Goal: Contribute content: Contribute content

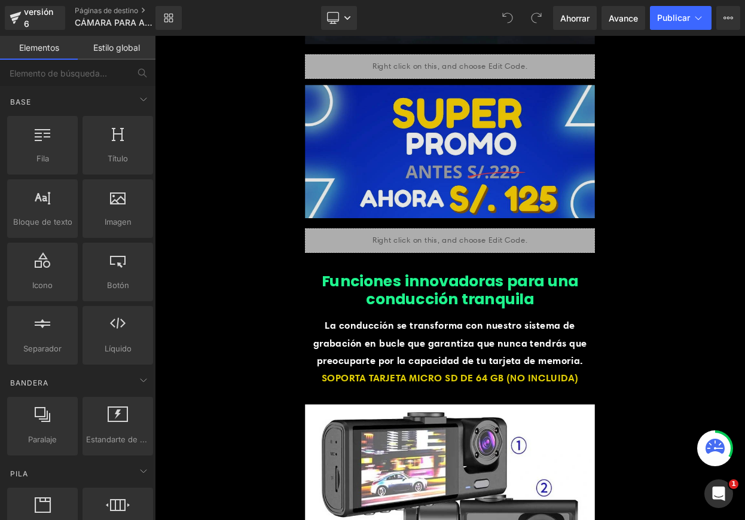
scroll to position [2188, 0]
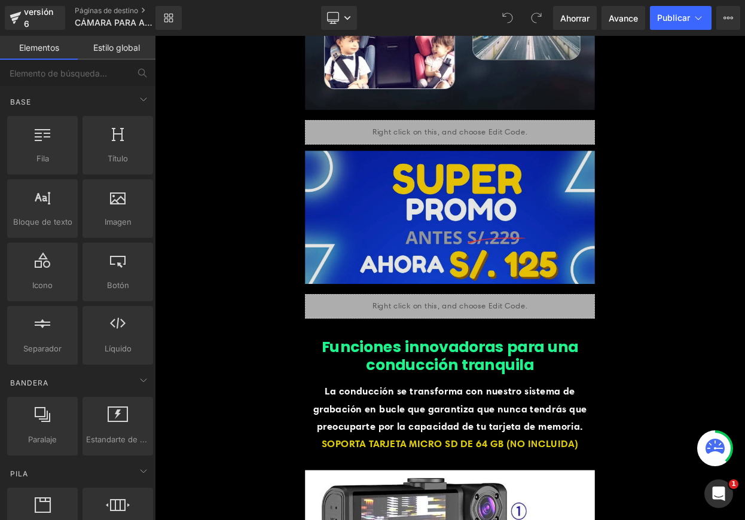
click at [530, 266] on img at bounding box center [516, 261] width 355 height 184
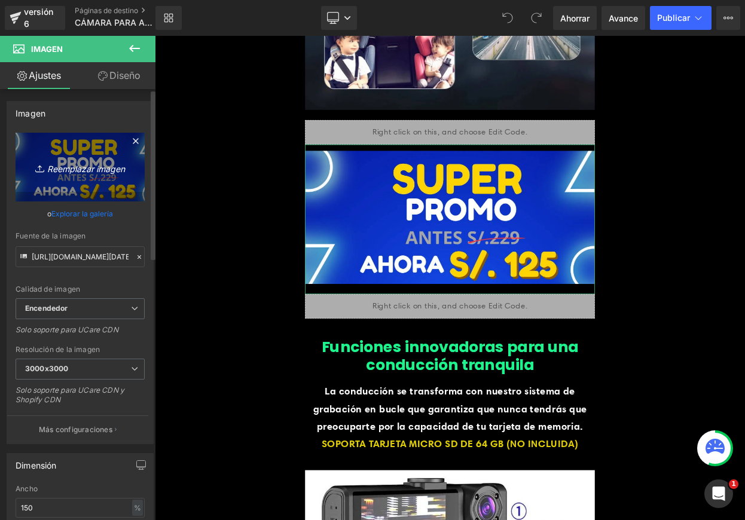
click at [90, 172] on font "Reemplazar imagen" at bounding box center [86, 168] width 78 height 10
type input "C:\fakepath\EDIT CAMARA.png"
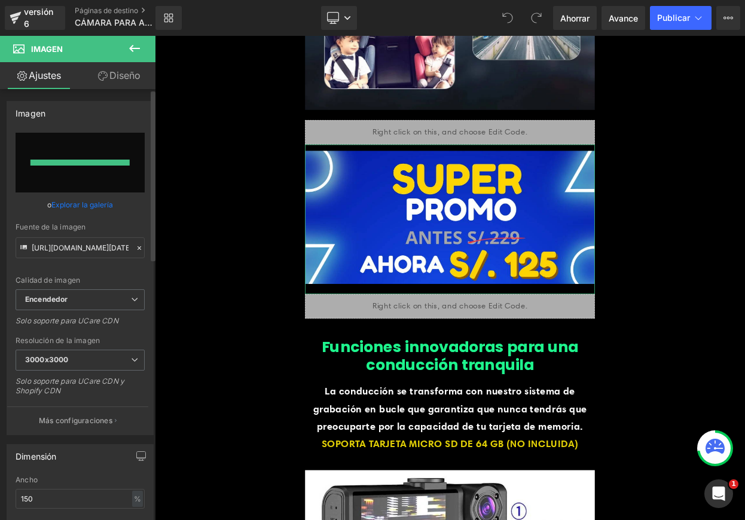
type input "https://ucarecdn.com/d9095c73-54ac-49b6-8473-cdfa7bb2bc1c/-/format/auto/-/previ…"
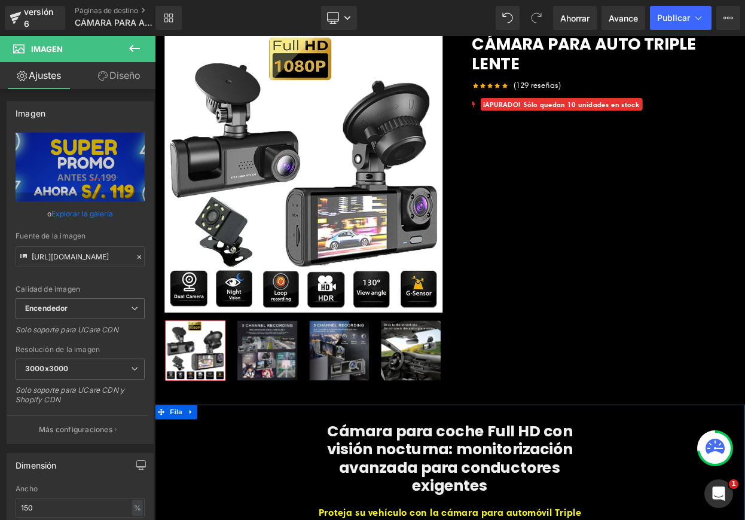
scroll to position [0, 0]
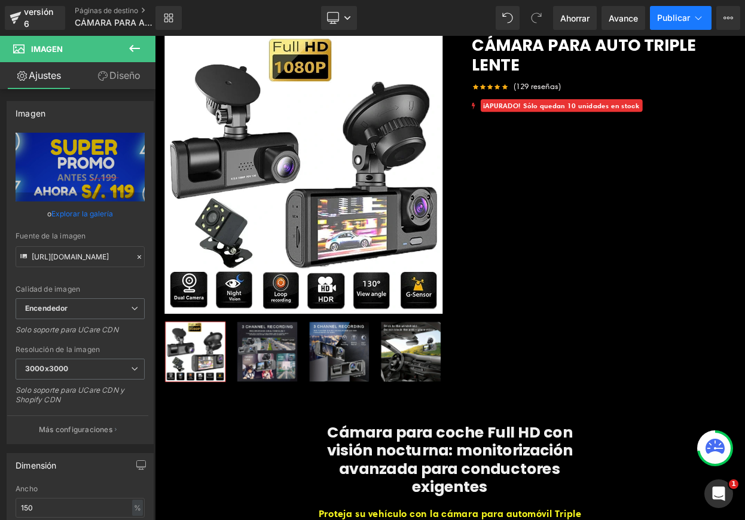
click at [684, 21] on font "Publicar" at bounding box center [673, 18] width 33 height 10
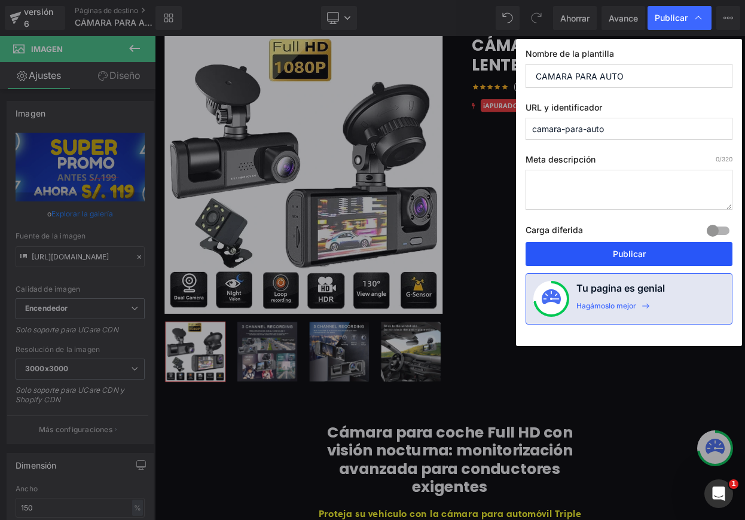
click at [613, 254] on font "Publicar" at bounding box center [629, 254] width 33 height 10
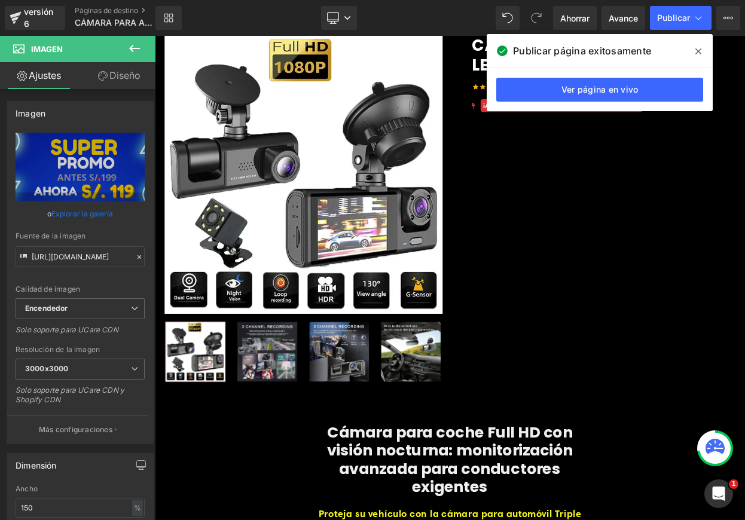
click at [701, 51] on icon at bounding box center [699, 52] width 6 height 10
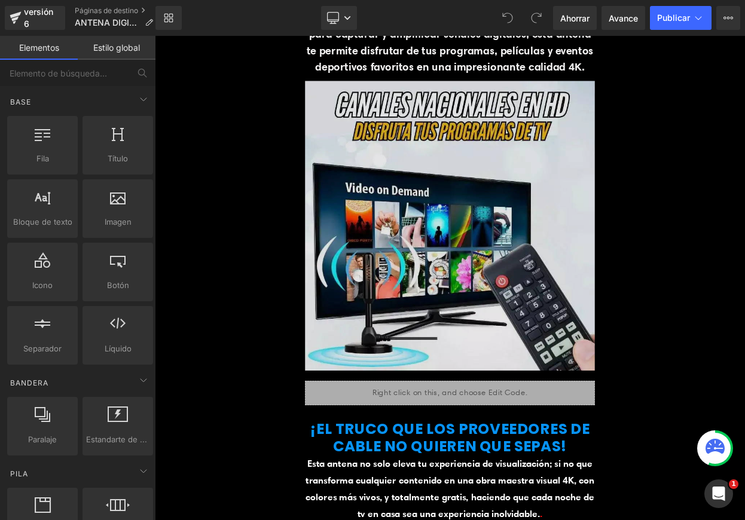
scroll to position [2452, 0]
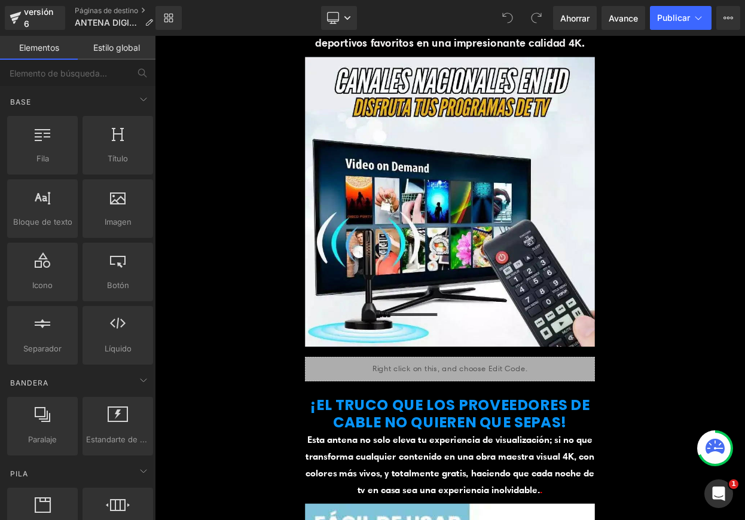
click at [715, 455] on icon at bounding box center [715, 448] width 19 height 19
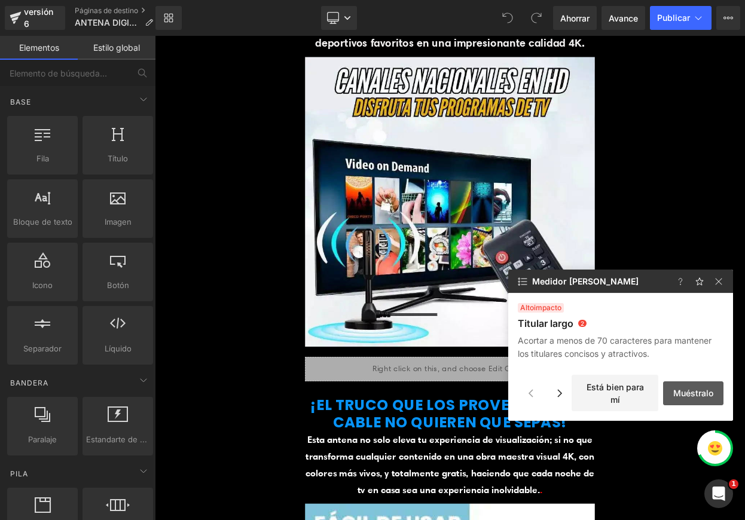
click at [678, 395] on button "Muéstralo" at bounding box center [693, 394] width 60 height 24
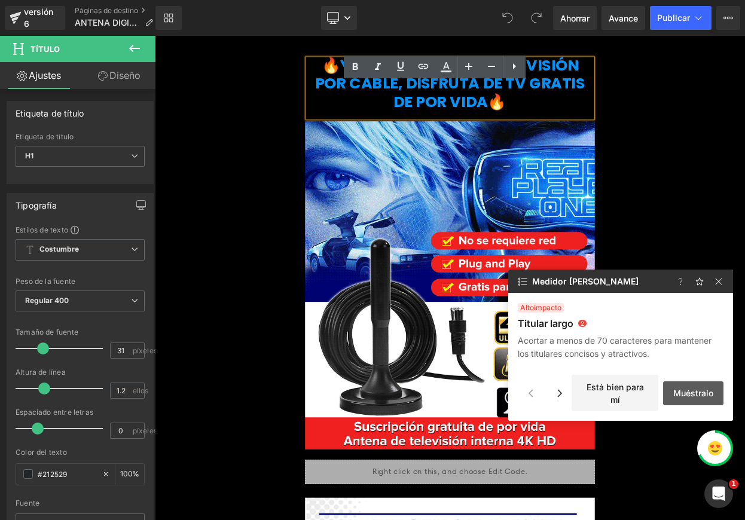
scroll to position [415, 0]
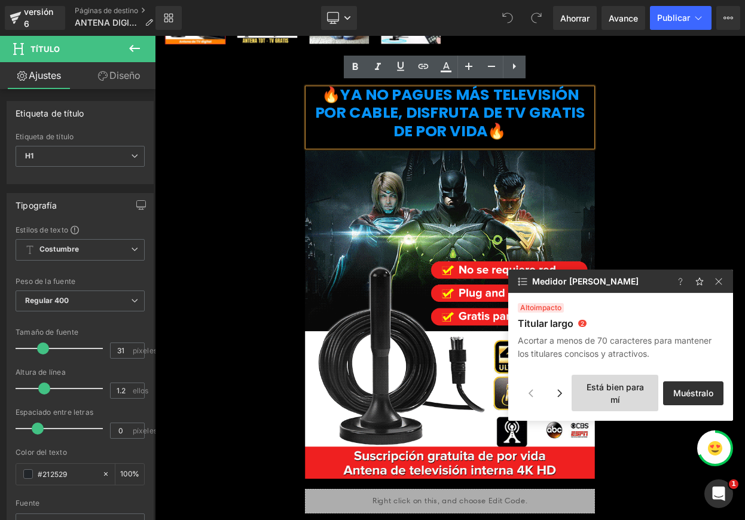
click at [607, 393] on button "Está bien para mí" at bounding box center [615, 393] width 87 height 36
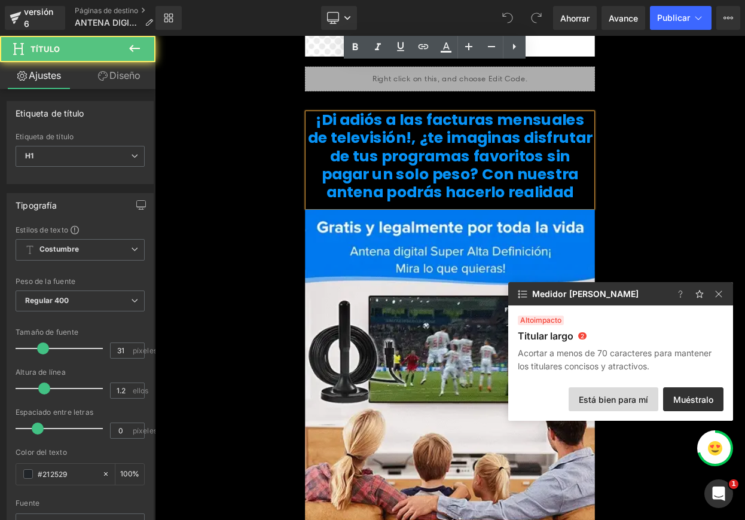
scroll to position [1499, 0]
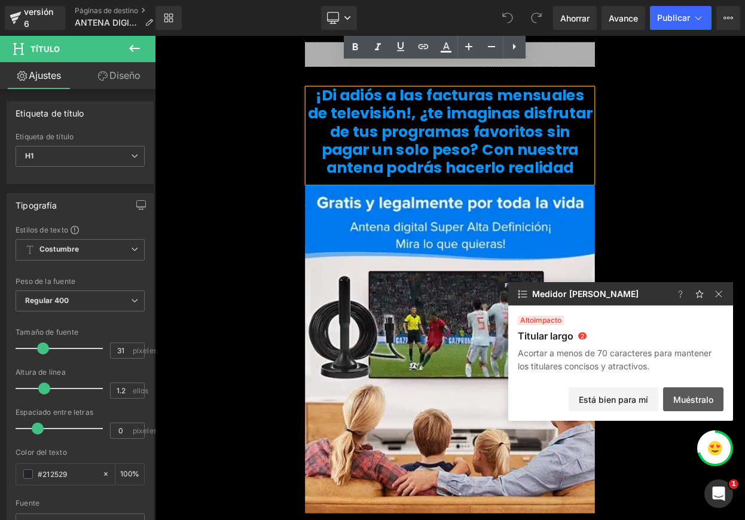
click at [687, 395] on button "Muéstralo" at bounding box center [693, 400] width 60 height 24
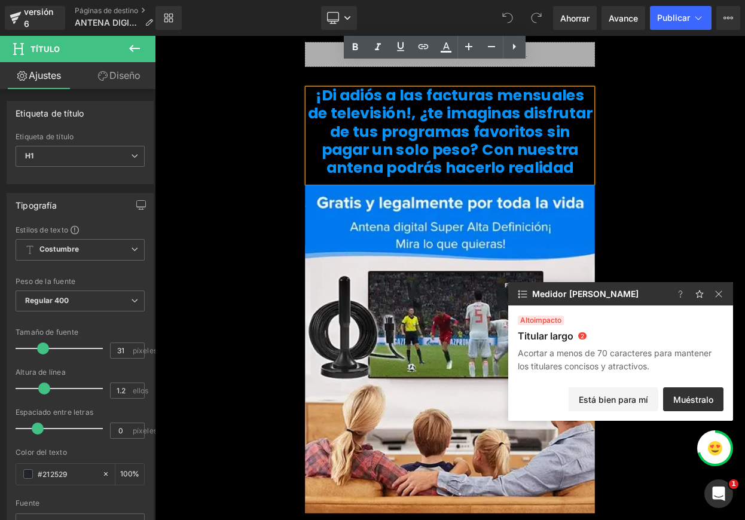
click at [430, 178] on font "Di adiós a las facturas mensuales de televisión!, ¿te imaginas disfrutar de tus…" at bounding box center [517, 152] width 349 height 115
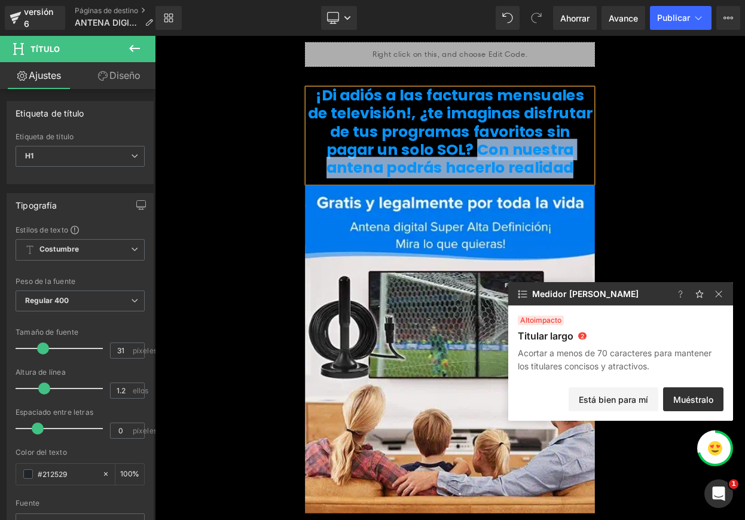
drag, startPoint x: 441, startPoint y: 173, endPoint x: 589, endPoint y: 199, distance: 150.0
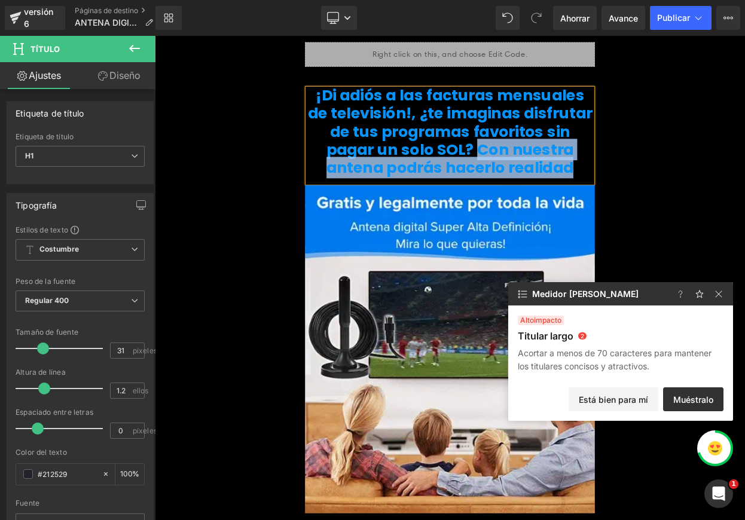
click at [589, 199] on h1 "¡ Di adiós a las facturas mensuales de televisión!, ¿te imaginas disfrutar de t…" at bounding box center [516, 153] width 355 height 111
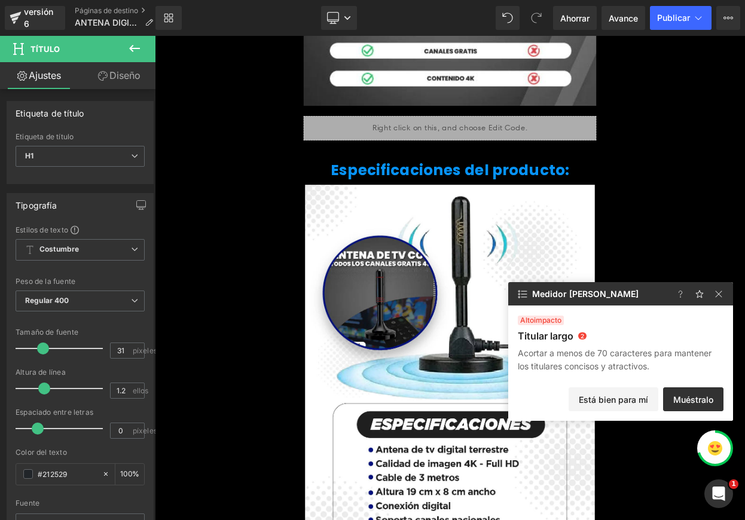
scroll to position [3909, 0]
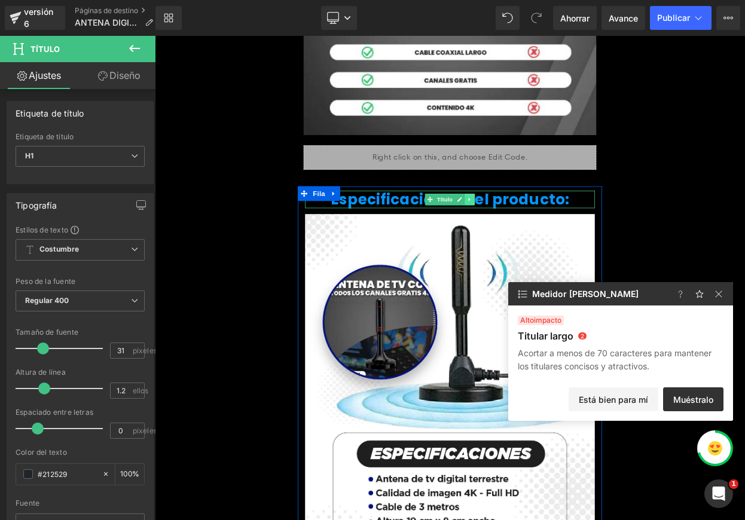
click at [541, 244] on link at bounding box center [541, 237] width 13 height 14
click at [544, 240] on icon at bounding box center [547, 237] width 7 height 7
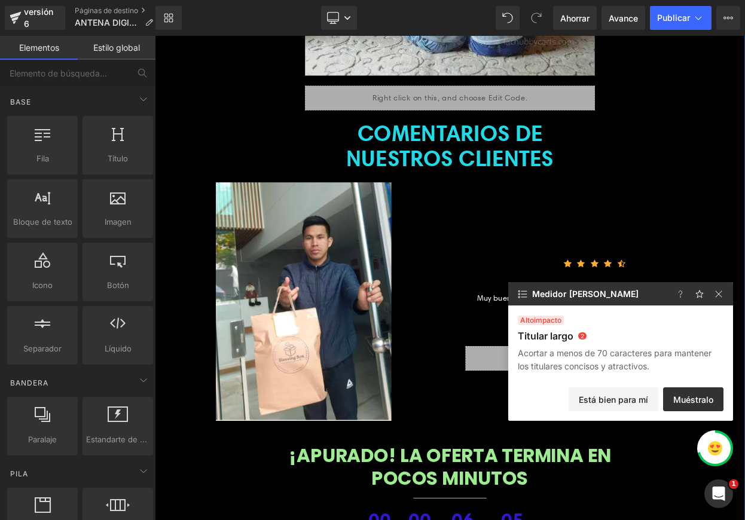
scroll to position [5313, 0]
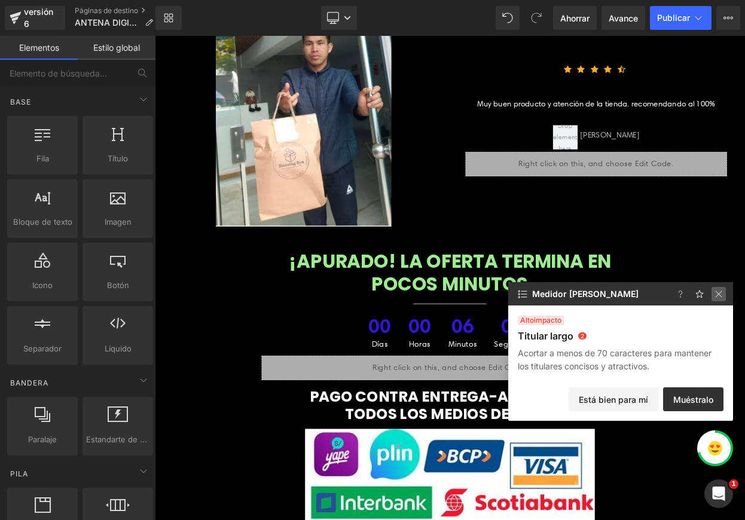
click at [717, 297] on img at bounding box center [719, 294] width 14 height 14
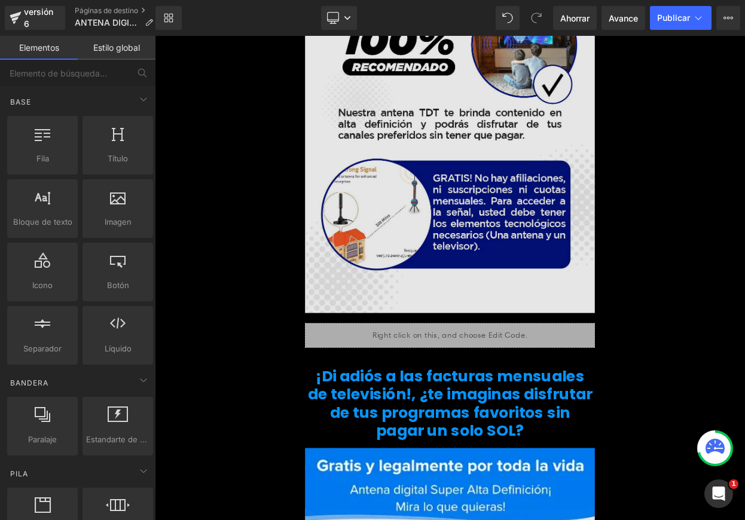
scroll to position [1050, 0]
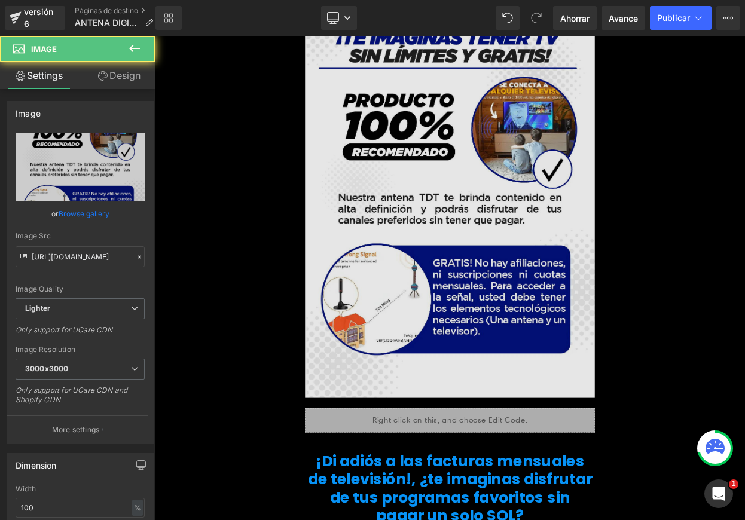
click at [546, 226] on img at bounding box center [516, 247] width 355 height 490
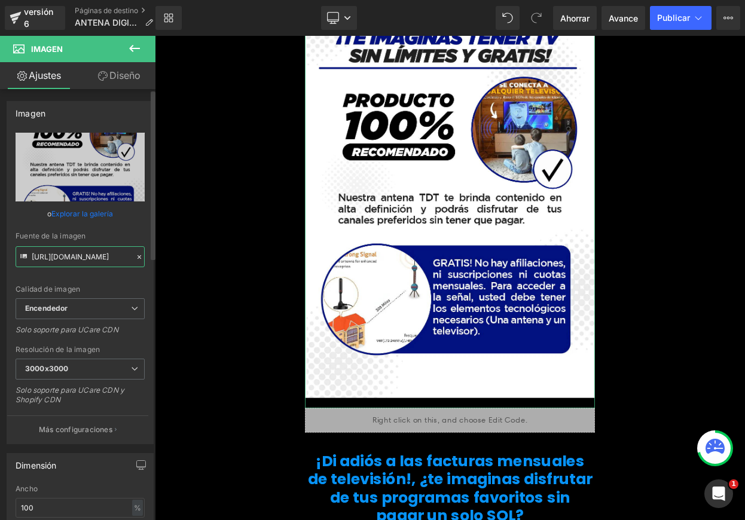
click at [115, 257] on input "[URL][DOMAIN_NAME]" at bounding box center [80, 256] width 129 height 21
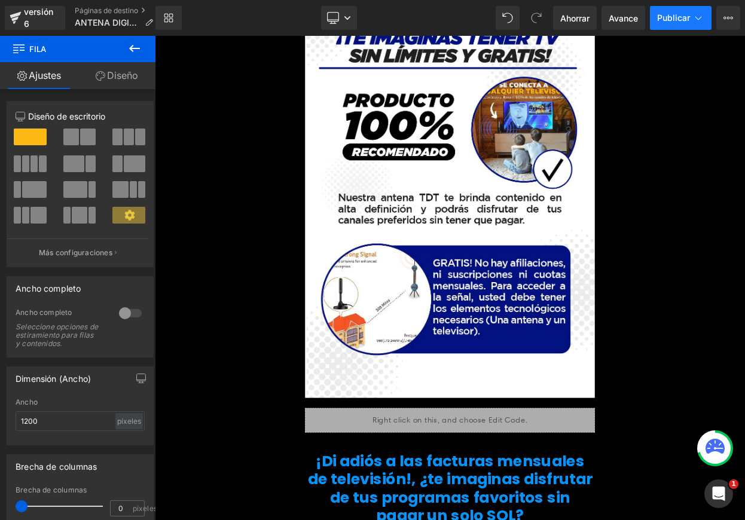
click at [679, 21] on font "Publicar" at bounding box center [673, 18] width 33 height 10
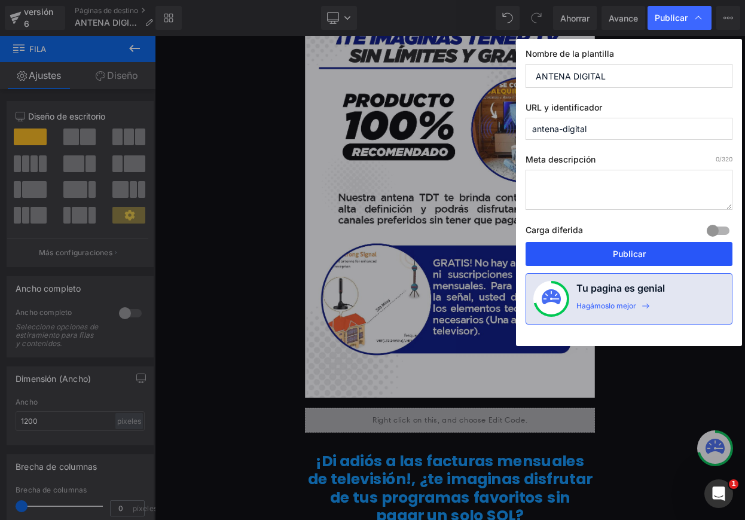
click at [633, 252] on font "Publicar" at bounding box center [629, 254] width 33 height 10
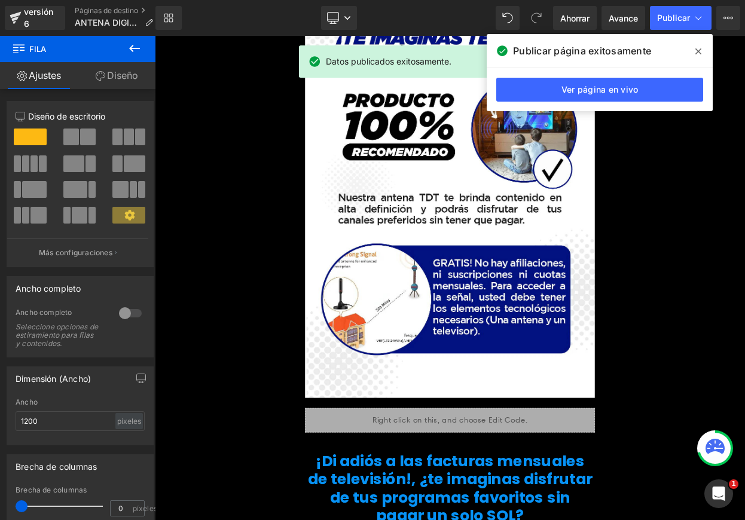
click at [703, 51] on span at bounding box center [698, 51] width 19 height 19
